Goal: Information Seeking & Learning: Learn about a topic

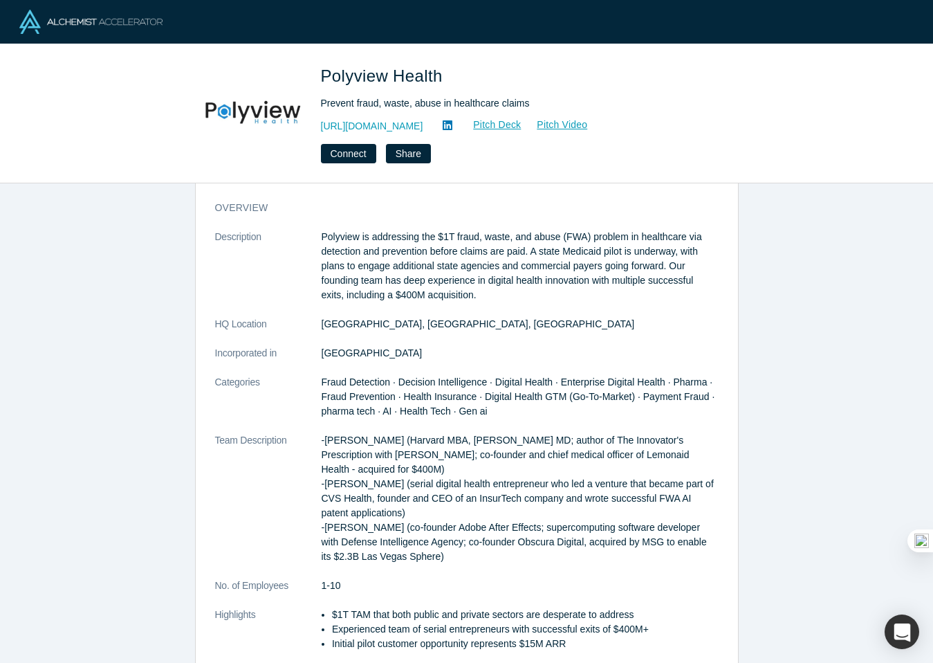
scroll to position [21, 0]
click at [517, 120] on link "Pitch Deck" at bounding box center [490, 125] width 64 height 16
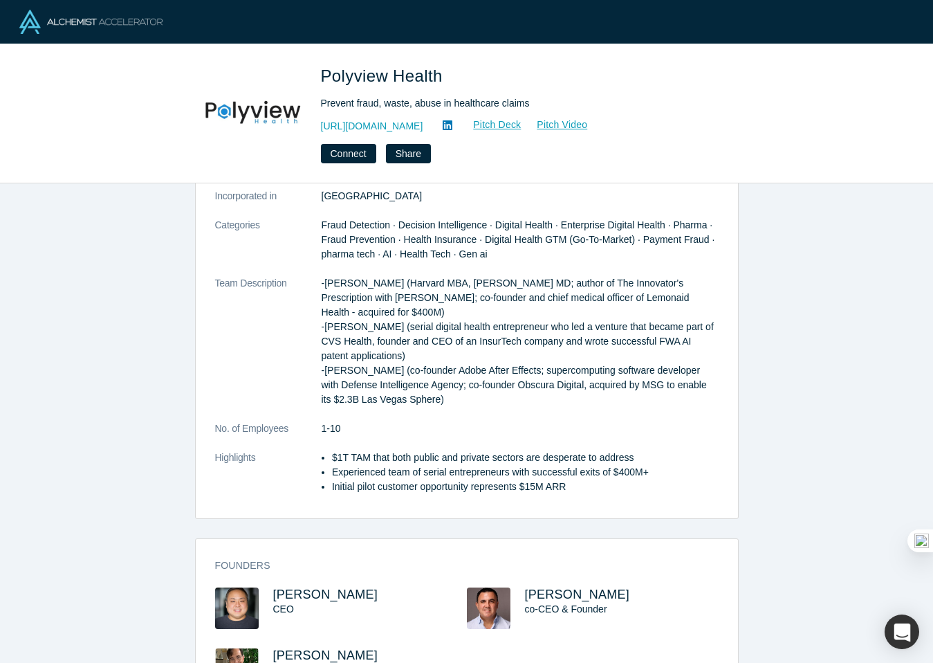
scroll to position [181, 0]
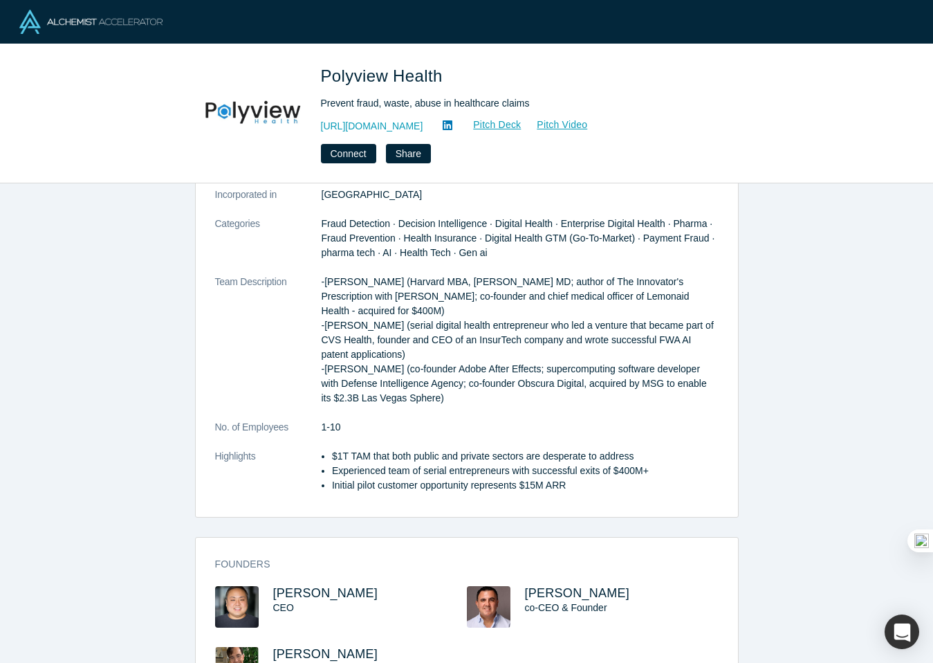
drag, startPoint x: 445, startPoint y: 396, endPoint x: 319, endPoint y: 279, distance: 172.8
click at [319, 279] on dl "Description Polyview is addressing the $1T fraud, waste, and abuse (FWA) proble…" at bounding box center [467, 289] width 504 height 436
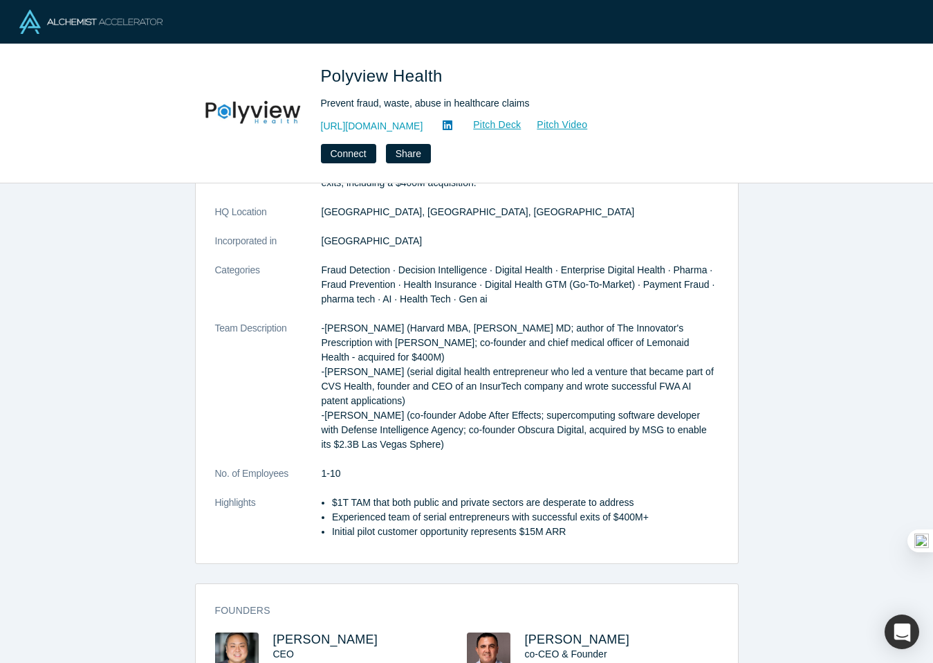
scroll to position [129, 0]
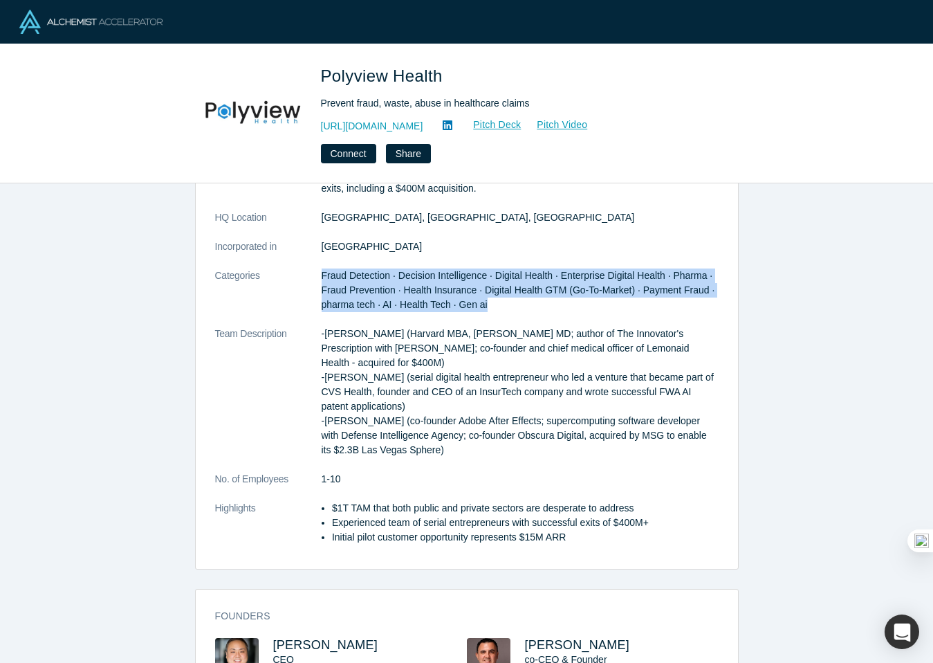
drag, startPoint x: 499, startPoint y: 301, endPoint x: 318, endPoint y: 275, distance: 182.3
click at [318, 275] on dl "Description Polyview is addressing the $1T fraud, waste, and abuse (FWA) proble…" at bounding box center [467, 341] width 504 height 436
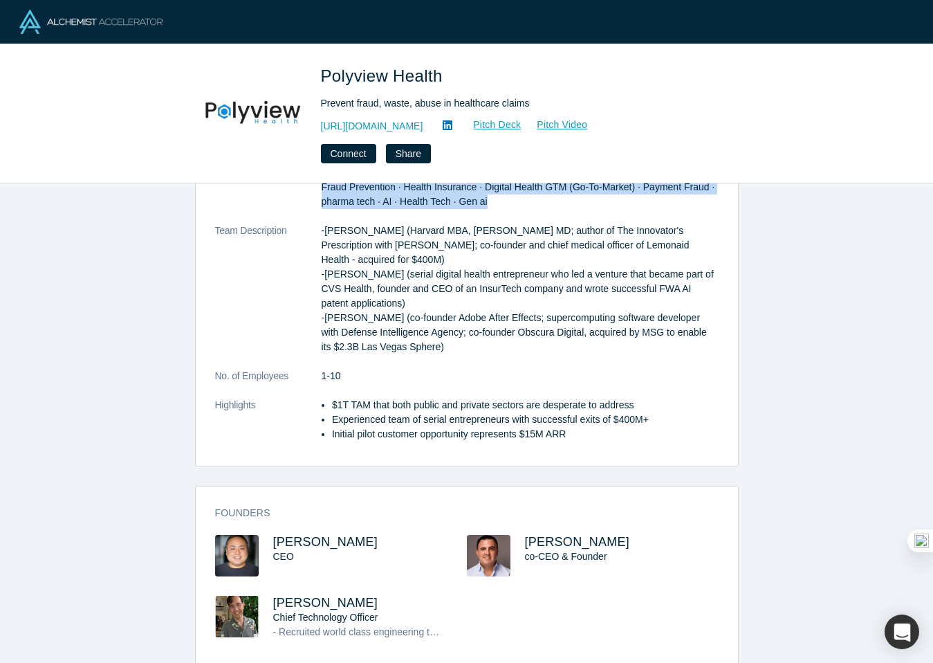
scroll to position [237, 0]
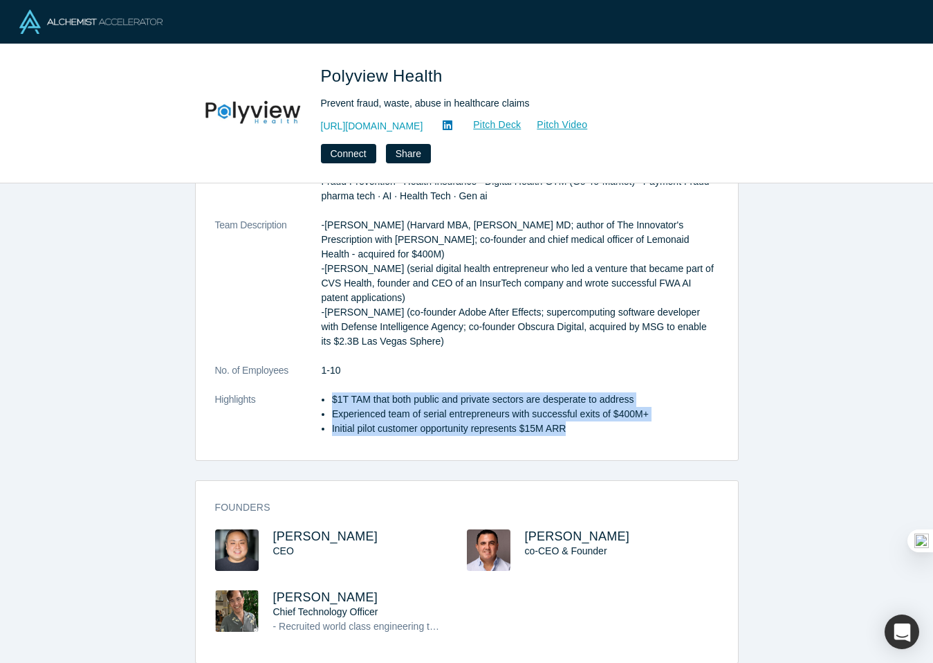
drag, startPoint x: 575, startPoint y: 429, endPoint x: 322, endPoint y: 396, distance: 255.9
click at [320, 396] on dl "Description Polyview is addressing the $1T fraud, waste, and abuse (FWA) proble…" at bounding box center [467, 233] width 504 height 436
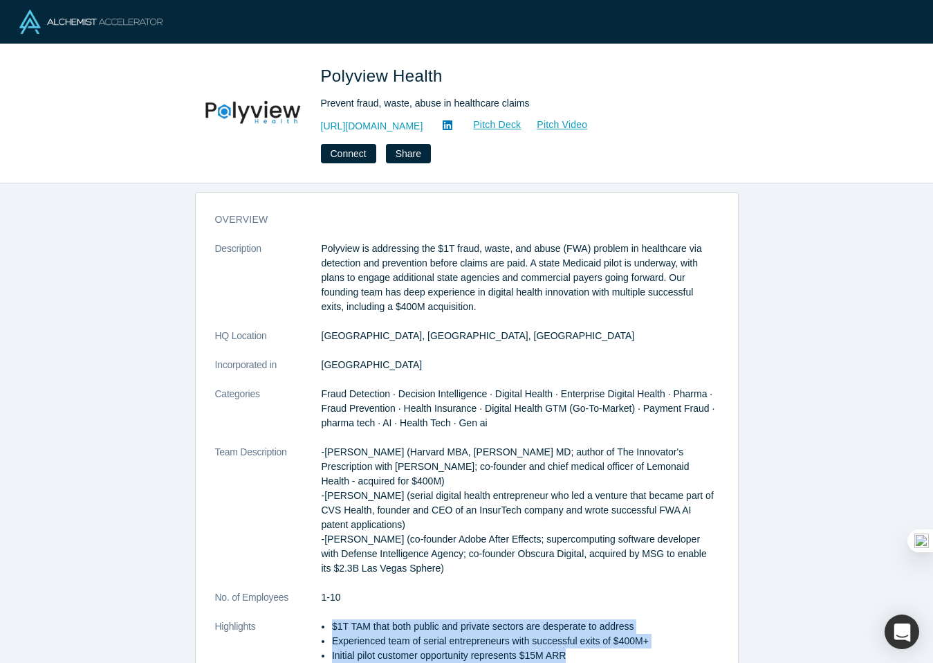
scroll to position [0, 0]
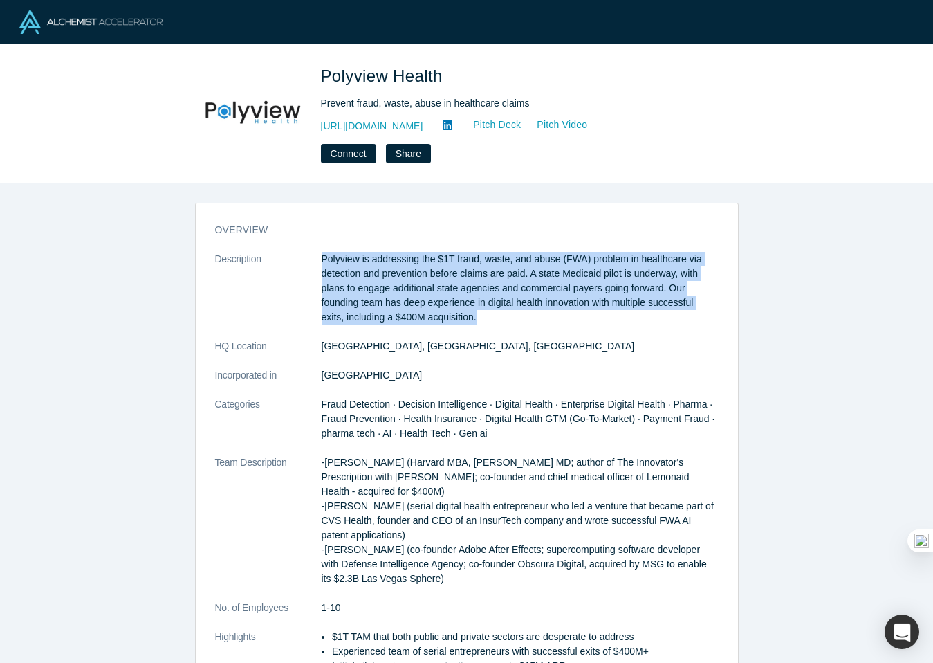
drag, startPoint x: 488, startPoint y: 313, endPoint x: 320, endPoint y: 252, distance: 178.1
click at [320, 252] on dl "Description Polyview is addressing the $1T fraud, waste, and abuse (FWA) proble…" at bounding box center [467, 470] width 504 height 436
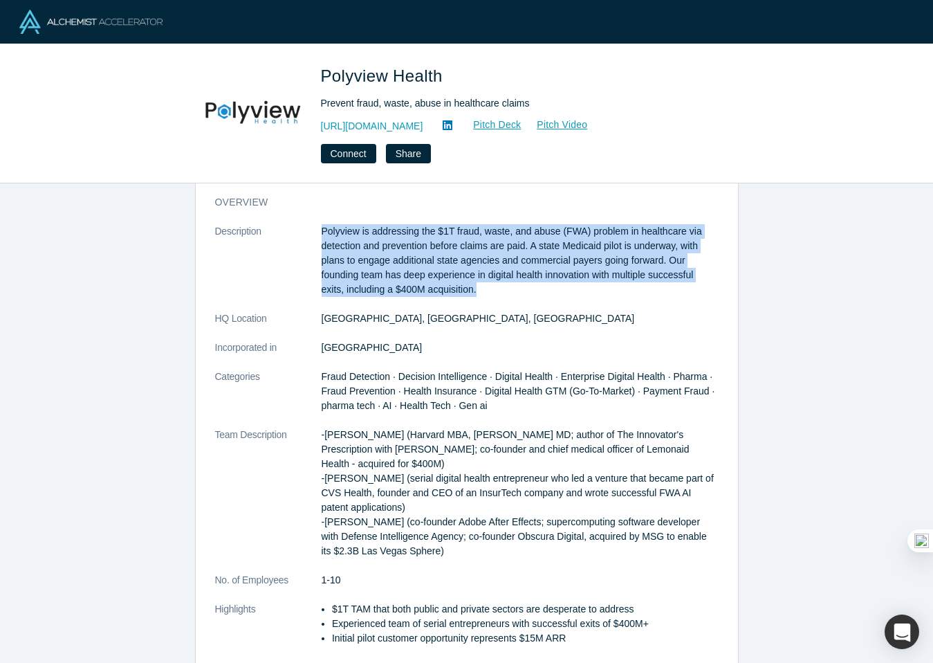
drag, startPoint x: 451, startPoint y: 552, endPoint x: 317, endPoint y: 430, distance: 181.2
click at [317, 430] on dl "Description Polyview is addressing the $1T fraud, waste, and abuse (FWA) proble…" at bounding box center [467, 442] width 504 height 436
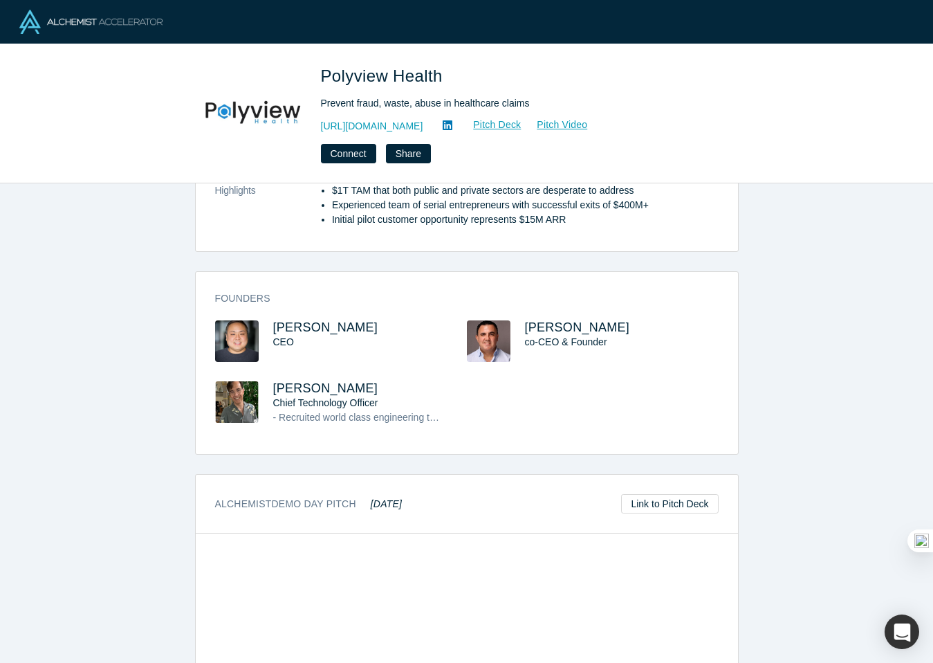
scroll to position [445, 0]
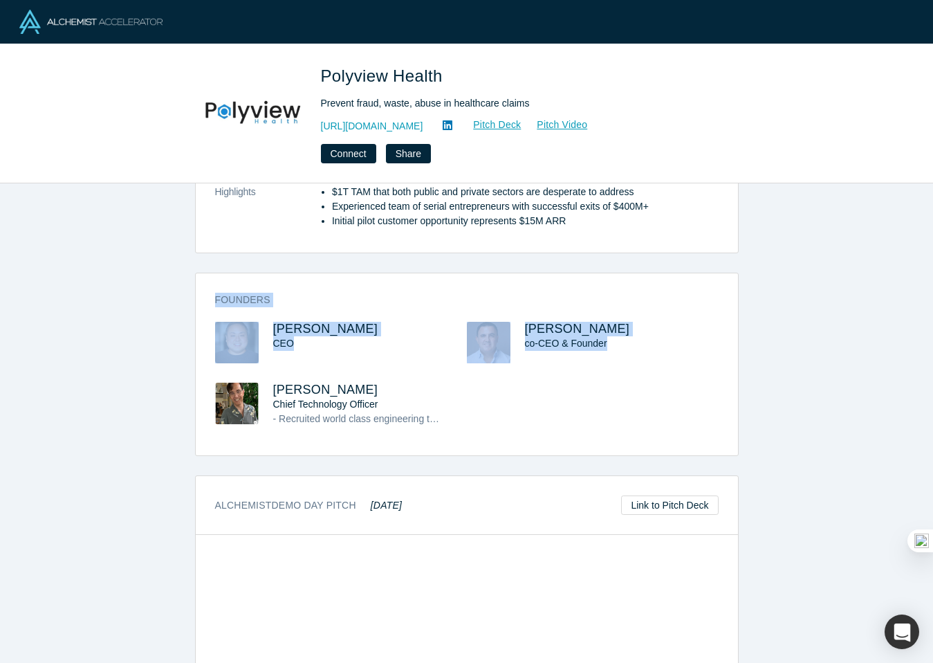
drag, startPoint x: 525, startPoint y: 429, endPoint x: 212, endPoint y: 288, distance: 343.0
click at [212, 288] on div "Founders [PERSON_NAME] CEO [PERSON_NAME] co-CEO & Founder [PERSON_NAME] Chief T…" at bounding box center [467, 369] width 542 height 172
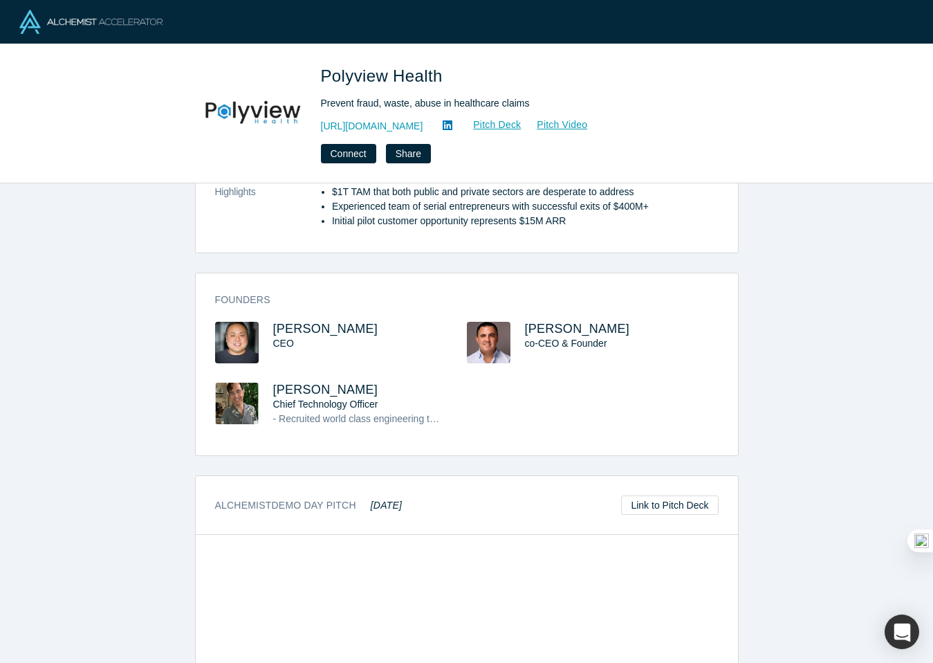
click at [453, 407] on div "[PERSON_NAME] Chief Technology Officer - Recruited world class engineering team…" at bounding box center [370, 405] width 194 height 44
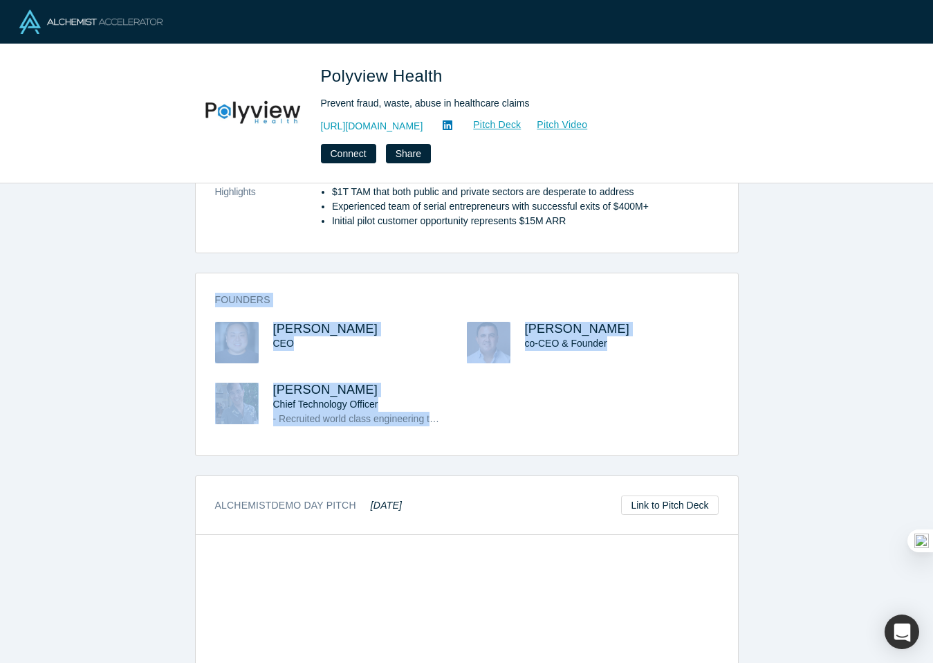
drag, startPoint x: 479, startPoint y: 427, endPoint x: 216, endPoint y: 300, distance: 292.4
click at [216, 300] on div "Founders [PERSON_NAME] CEO [PERSON_NAME] co-CEO & Founder [PERSON_NAME] Chief T…" at bounding box center [467, 369] width 542 height 172
click at [196, 338] on div "Founders [PERSON_NAME] CEO [PERSON_NAME] co-CEO & Founder [PERSON_NAME] Chief T…" at bounding box center [467, 369] width 542 height 172
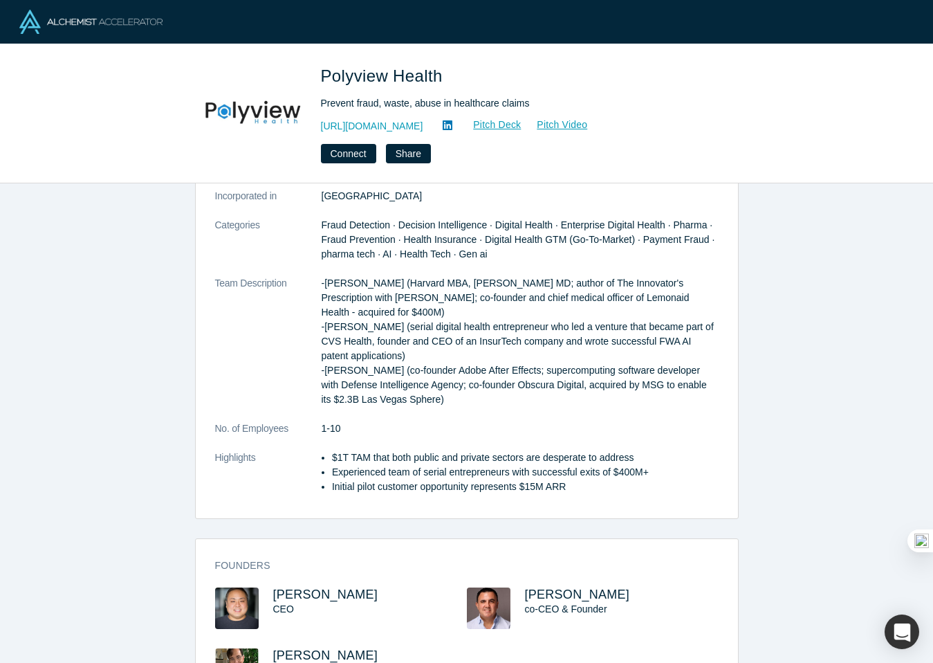
scroll to position [178, 0]
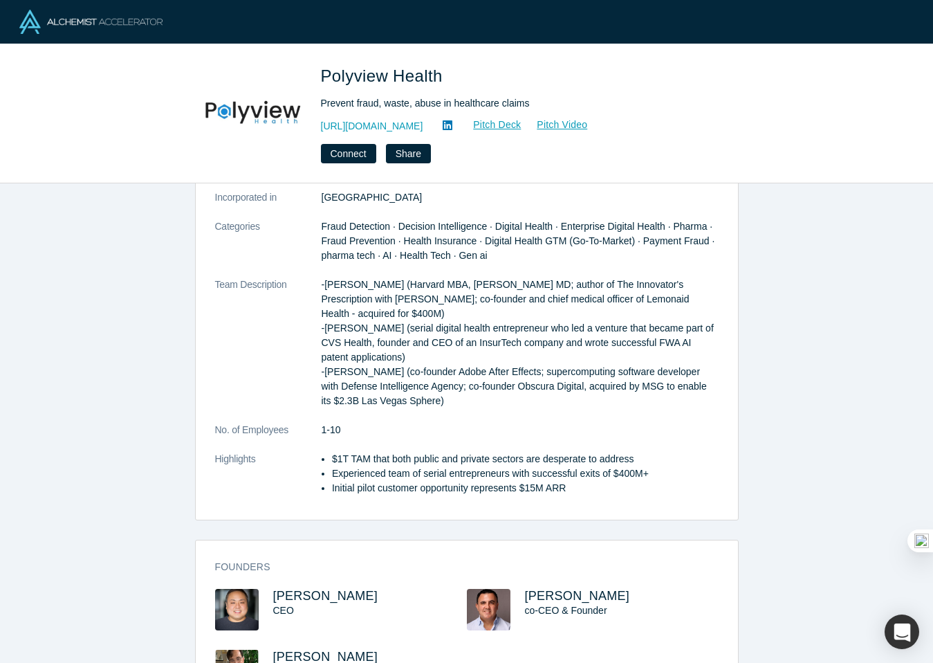
drag, startPoint x: 456, startPoint y: 404, endPoint x: 310, endPoint y: 281, distance: 190.9
click at [310, 281] on dl "Description Polyview is addressing the $1T fraud, waste, and abuse (FWA) proble…" at bounding box center [467, 292] width 504 height 436
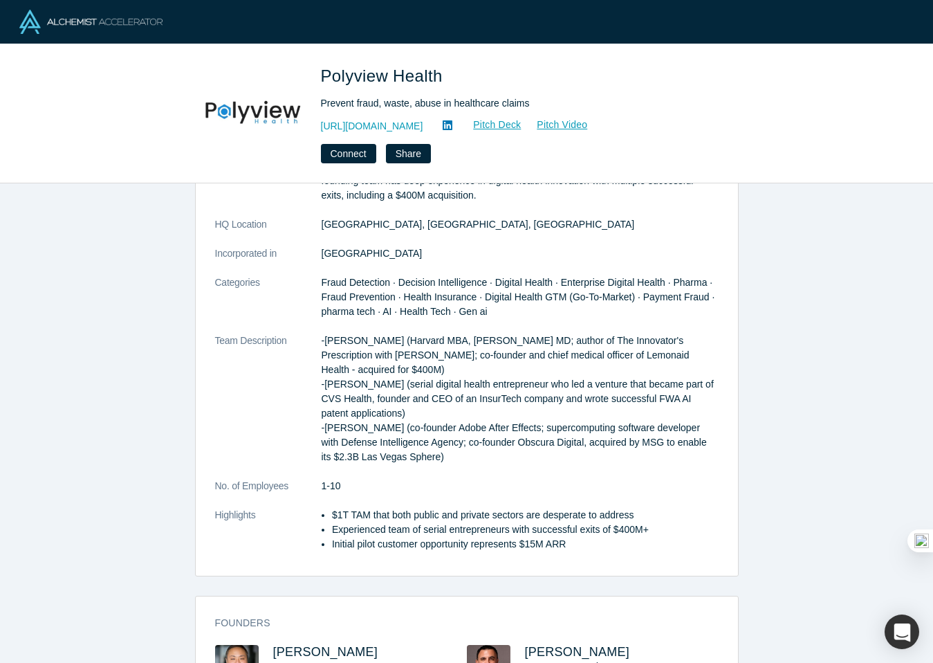
scroll to position [120, 0]
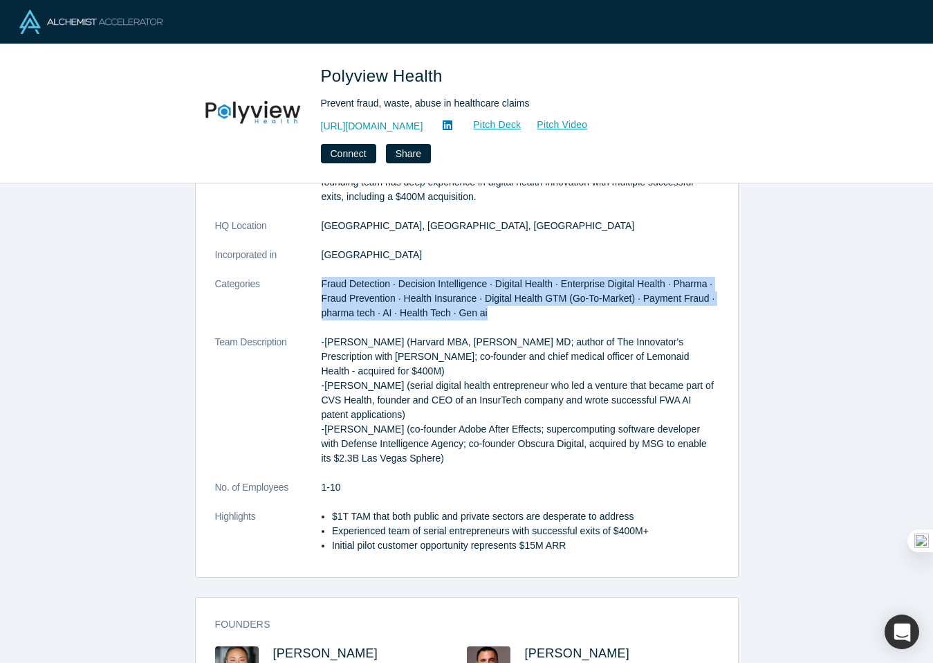
drag, startPoint x: 503, startPoint y: 312, endPoint x: 314, endPoint y: 293, distance: 189.8
click at [314, 293] on dl "Description Polyview is addressing the $1T fraud, waste, and abuse (FWA) proble…" at bounding box center [467, 349] width 504 height 436
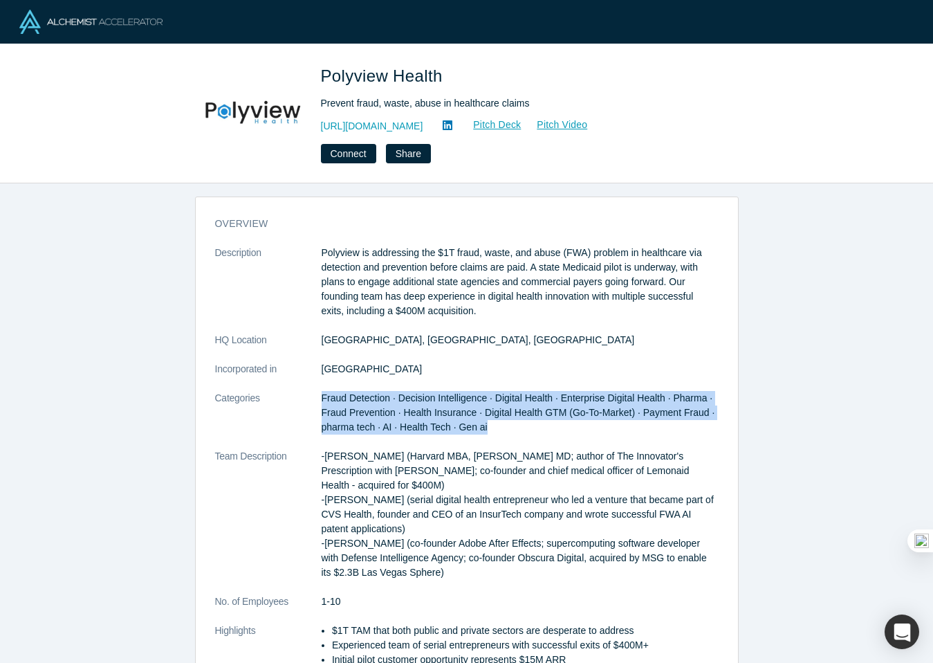
scroll to position [0, 0]
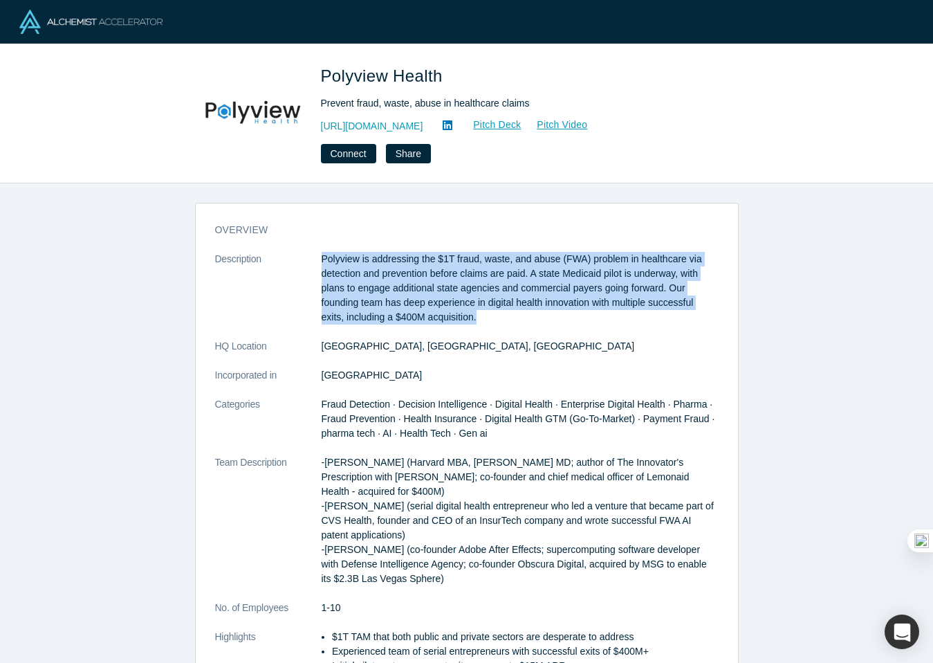
drag, startPoint x: 485, startPoint y: 317, endPoint x: 324, endPoint y: 257, distance: 171.8
click at [324, 257] on p "Polyview is addressing the $1T fraud, waste, and abuse (FWA) problem in healthc…" at bounding box center [520, 288] width 397 height 73
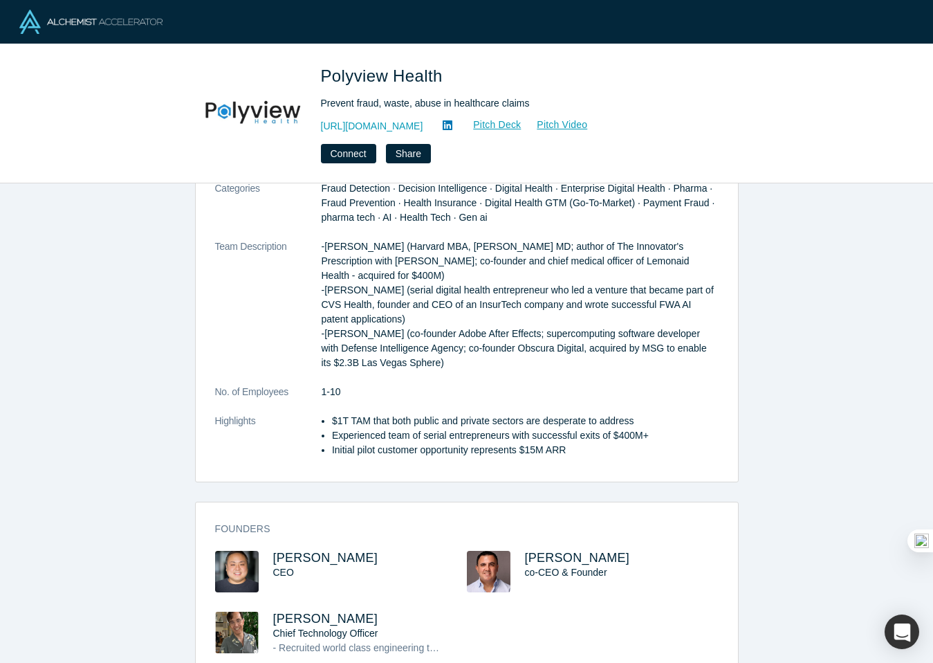
scroll to position [207, 0]
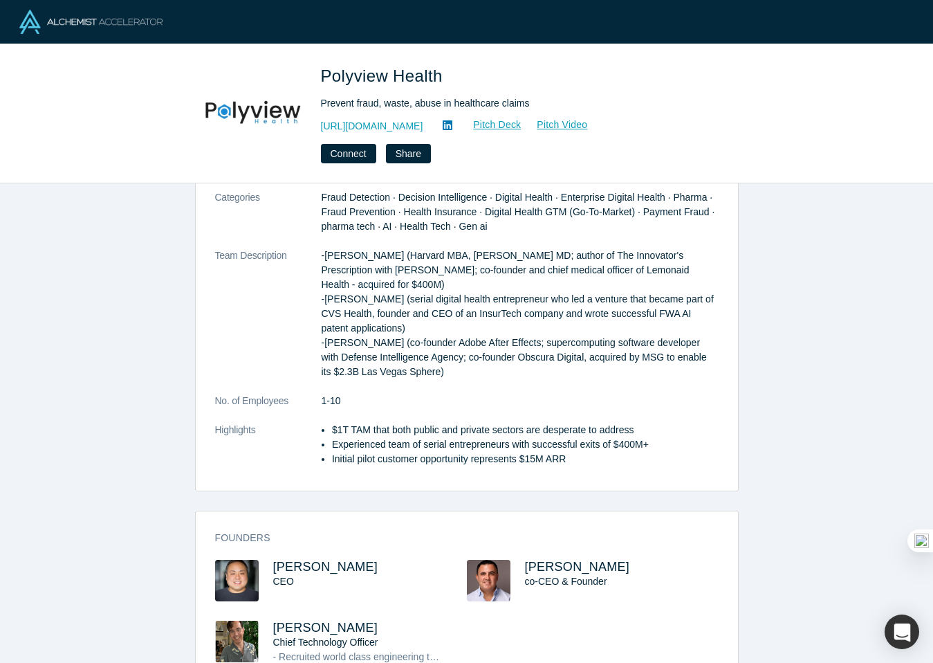
drag, startPoint x: 451, startPoint y: 371, endPoint x: 309, endPoint y: 213, distance: 212.6
click at [308, 213] on dl "Description Polyview is addressing the $1T fraud, waste, and abuse (FWA) proble…" at bounding box center [467, 263] width 504 height 436
click at [360, 361] on p "-[PERSON_NAME] (Harvard MBA, [PERSON_NAME] MD; author of The Innovator's Prescr…" at bounding box center [520, 313] width 397 height 131
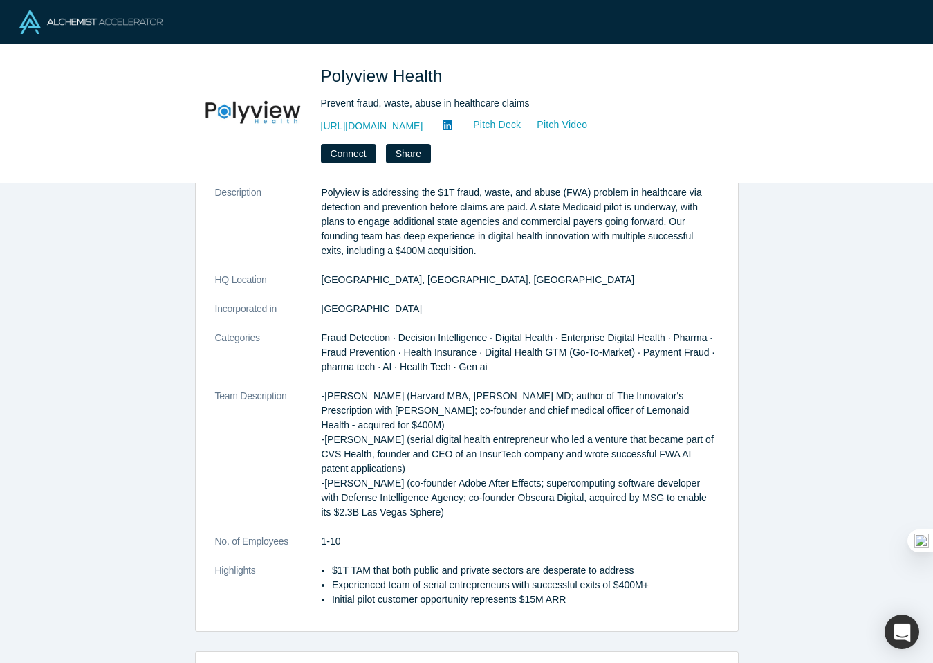
scroll to position [65, 0]
drag, startPoint x: 450, startPoint y: 517, endPoint x: 315, endPoint y: 398, distance: 180.3
click at [315, 398] on dl "Description Polyview is addressing the $1T fraud, waste, and abuse (FWA) proble…" at bounding box center [467, 405] width 504 height 436
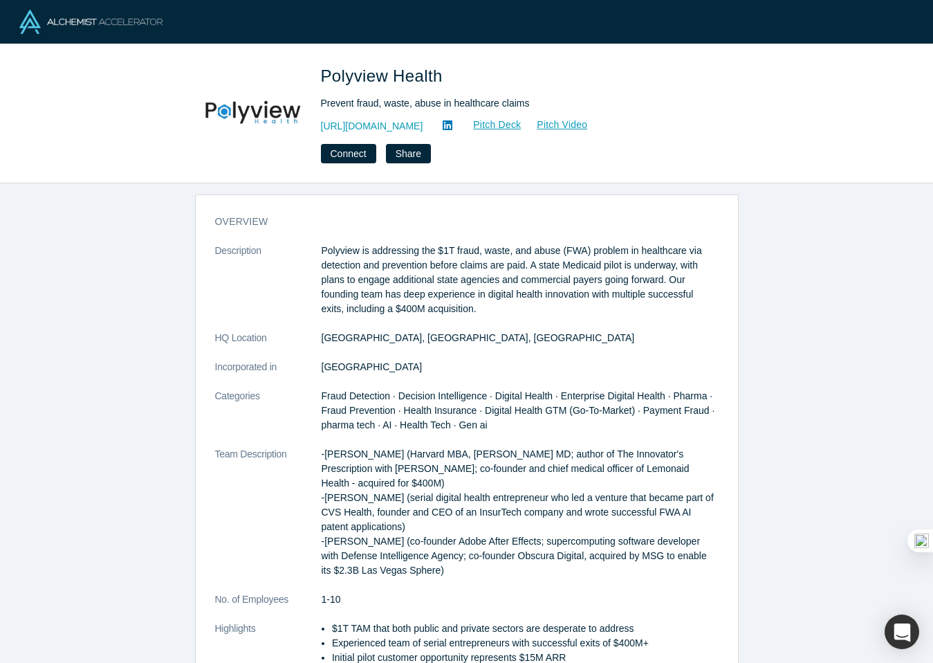
scroll to position [0, 0]
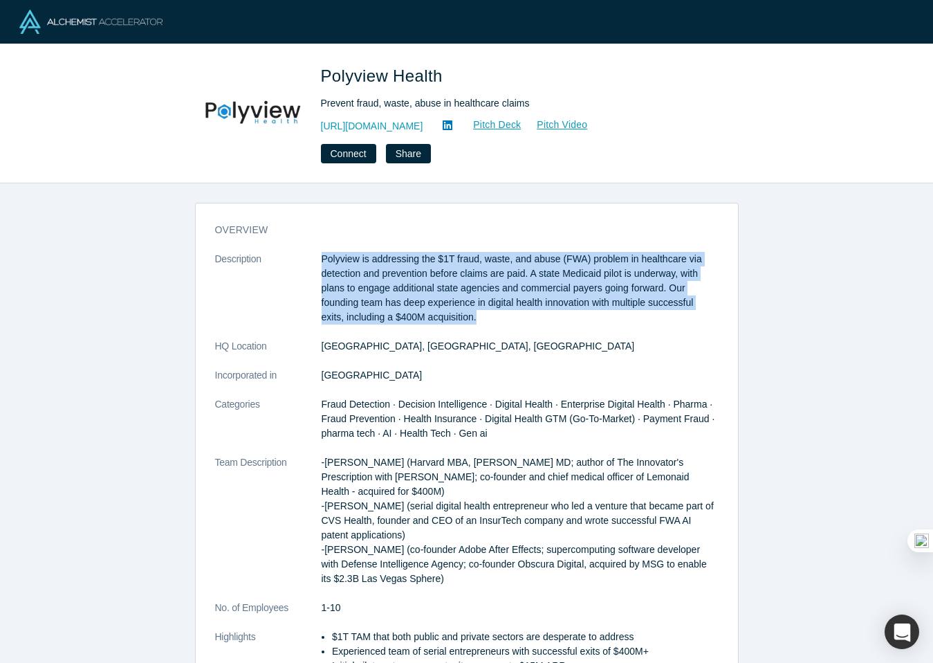
drag, startPoint x: 457, startPoint y: 314, endPoint x: 324, endPoint y: 259, distance: 143.6
click at [324, 259] on p "Polyview is addressing the $1T fraud, waste, and abuse (FWA) problem in healthc…" at bounding box center [520, 288] width 397 height 73
drag, startPoint x: 485, startPoint y: 320, endPoint x: 311, endPoint y: 259, distance: 184.0
click at [311, 259] on dl "Description Polyview is addressing the $1T fraud, waste, and abuse (FWA) proble…" at bounding box center [467, 470] width 504 height 436
